Goal: Transaction & Acquisition: Purchase product/service

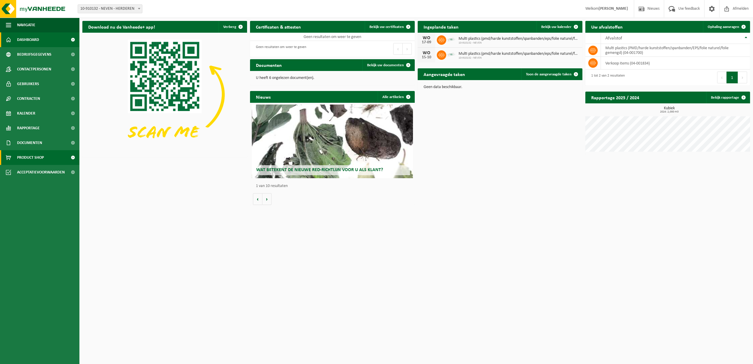
click at [60, 159] on link "Product Shop" at bounding box center [39, 157] width 79 height 15
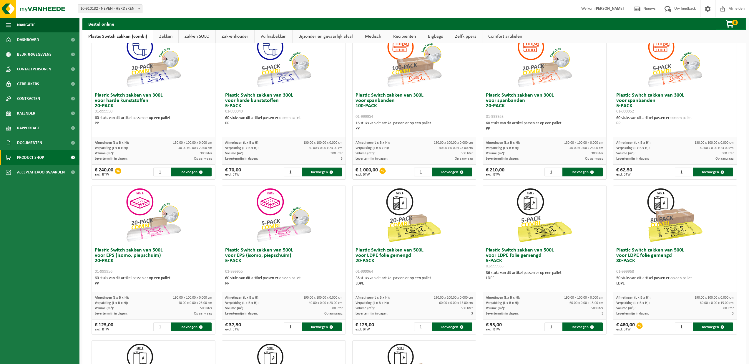
scroll to position [53, 0]
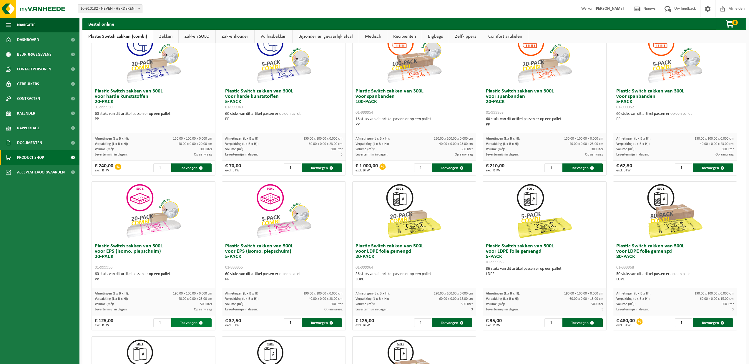
click at [189, 323] on button "Toevoegen" at bounding box center [191, 322] width 40 height 9
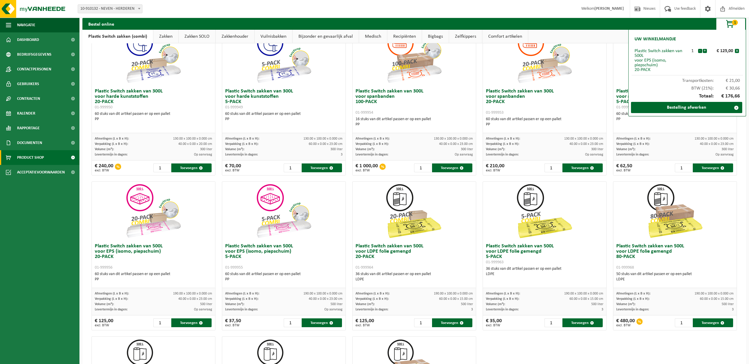
click at [730, 24] on span "button" at bounding box center [730, 24] width 29 height 12
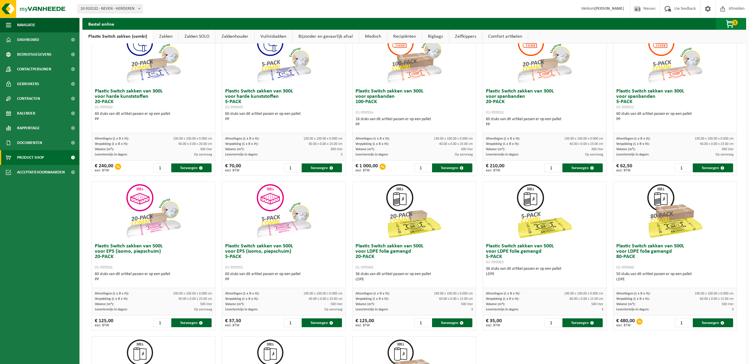
click at [729, 25] on span "button" at bounding box center [730, 24] width 29 height 12
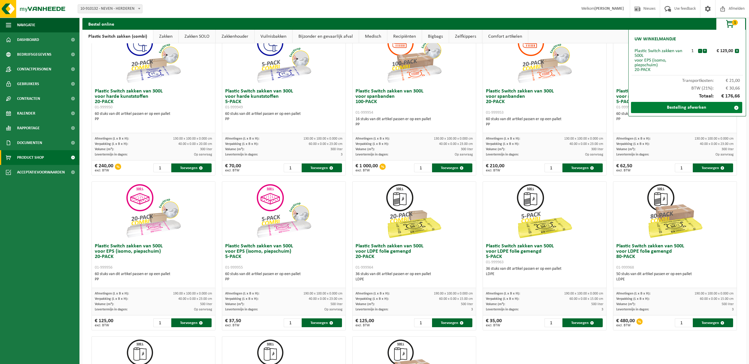
click at [694, 108] on link "Bestelling afwerken" at bounding box center [686, 107] width 111 height 11
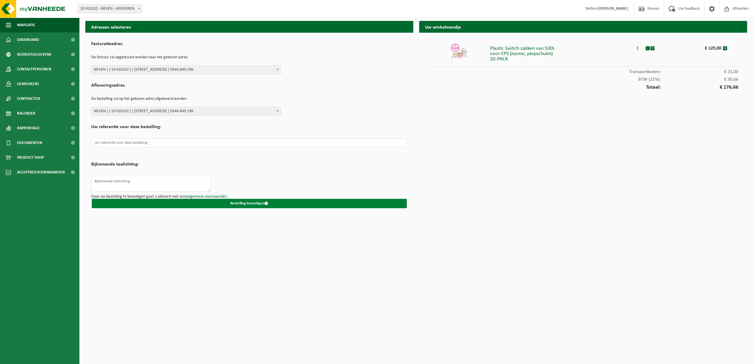
click at [247, 203] on button "Bestelling bevestigen" at bounding box center [249, 203] width 315 height 9
